Goal: Task Accomplishment & Management: Use online tool/utility

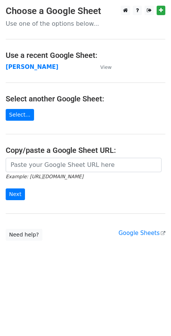
click at [34, 175] on small "Example: [URL][DOMAIN_NAME]" at bounding box center [45, 177] width 78 height 6
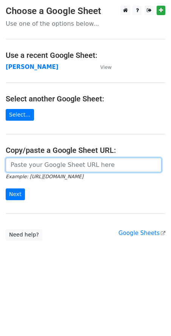
click at [31, 170] on input "url" at bounding box center [84, 165] width 156 height 14
paste input "[URL][DOMAIN_NAME]"
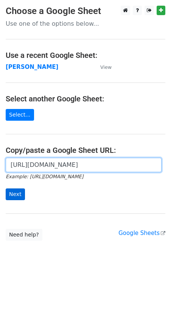
type input "[URL][DOMAIN_NAME]"
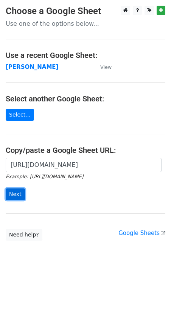
click at [18, 192] on input "Next" at bounding box center [15, 195] width 19 height 12
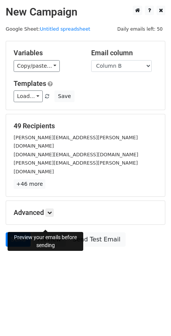
click at [45, 232] on link "Preview" at bounding box center [49, 239] width 33 height 14
click at [39, 232] on link "Preview" at bounding box center [49, 239] width 33 height 14
click at [46, 232] on link "Preview" at bounding box center [49, 239] width 33 height 14
click at [52, 232] on link "Preview" at bounding box center [49, 239] width 33 height 14
click at [42, 232] on link "Preview" at bounding box center [49, 239] width 33 height 14
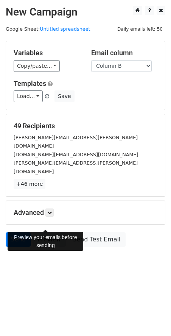
click at [37, 232] on link "Preview" at bounding box center [49, 239] width 33 height 14
click at [48, 232] on link "Preview" at bounding box center [49, 239] width 33 height 14
click at [36, 232] on link "Preview" at bounding box center [49, 239] width 33 height 14
click at [37, 232] on link "Preview" at bounding box center [49, 239] width 33 height 14
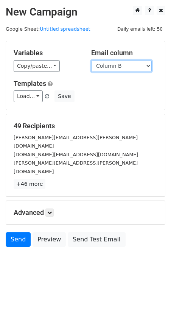
click at [113, 63] on select "Column A Column B" at bounding box center [121, 66] width 61 height 12
click at [115, 64] on select "Column A Column B" at bounding box center [121, 66] width 61 height 12
click at [125, 66] on select "Column A Column B" at bounding box center [121, 66] width 61 height 12
click at [91, 60] on select "Column A Column B" at bounding box center [121, 66] width 61 height 12
click at [120, 68] on select "Column A Column B" at bounding box center [121, 66] width 61 height 12
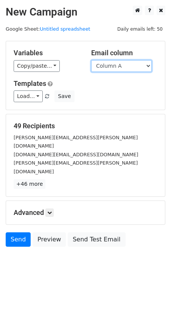
click at [91, 60] on select "Column A Column B" at bounding box center [121, 66] width 61 height 12
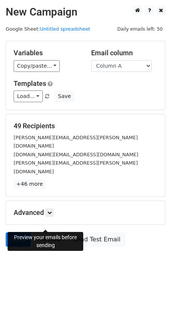
click at [46, 218] on body "New Campaign Daily emails left: 50 Google Sheet: Untitled spreadsheet Variables…" at bounding box center [85, 143] width 171 height 275
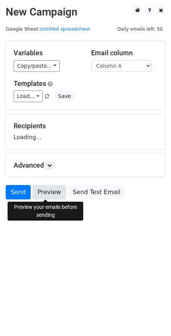
click at [48, 193] on link "Preview" at bounding box center [49, 192] width 33 height 14
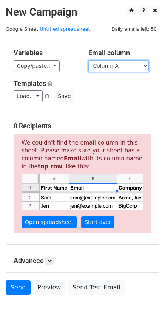
click at [115, 68] on select "Column A Column B" at bounding box center [119, 66] width 61 height 12
select select "Column B"
click at [89, 60] on select "Column A Column B" at bounding box center [119, 66] width 61 height 12
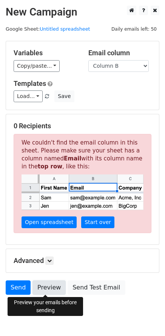
click at [54, 291] on link "Preview" at bounding box center [49, 288] width 33 height 14
click at [45, 283] on link "Preview" at bounding box center [49, 288] width 33 height 14
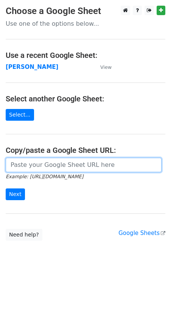
click at [63, 171] on input "url" at bounding box center [84, 165] width 156 height 14
paste input "[URL][DOMAIN_NAME]"
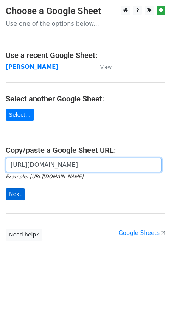
type input "[URL][DOMAIN_NAME]"
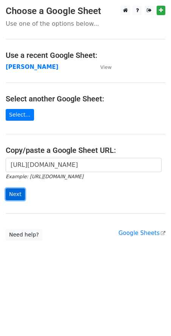
click at [18, 196] on input "Next" at bounding box center [15, 195] width 19 height 12
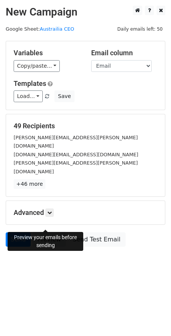
click at [45, 232] on link "Preview" at bounding box center [49, 239] width 33 height 14
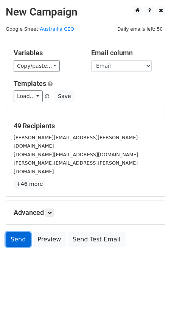
click at [16, 232] on link "Send" at bounding box center [18, 239] width 25 height 14
